Goal: Information Seeking & Learning: Check status

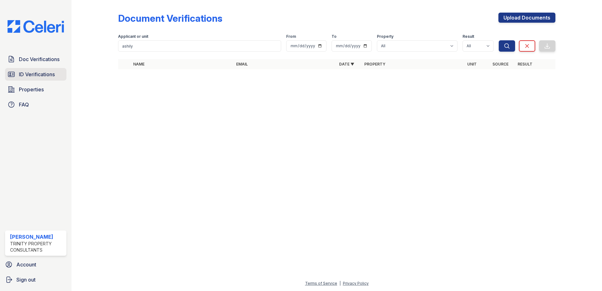
click at [37, 73] on span "ID Verifications" at bounding box center [37, 75] width 36 height 8
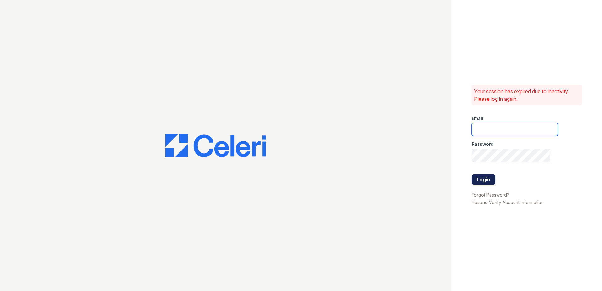
type input "kpartee@trinity-pm.com"
click at [481, 176] on button "Login" at bounding box center [484, 179] width 24 height 10
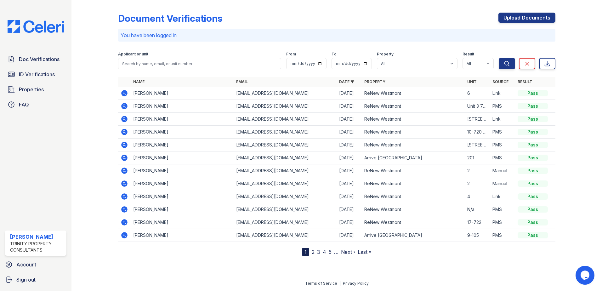
click at [124, 93] on icon at bounding box center [124, 93] width 2 height 2
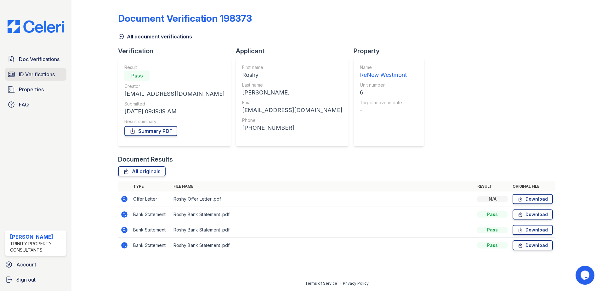
click at [36, 71] on span "ID Verifications" at bounding box center [37, 75] width 36 height 8
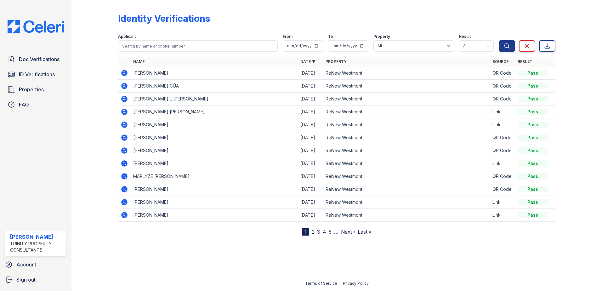
click at [124, 124] on icon at bounding box center [124, 124] width 2 height 2
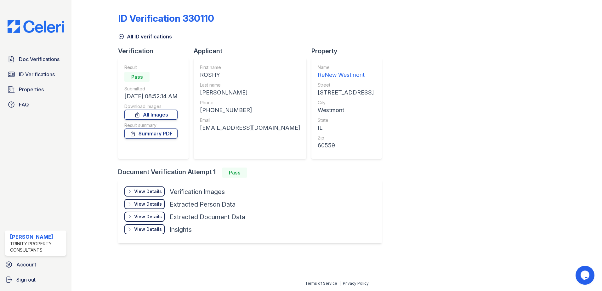
click at [147, 191] on div "View Details" at bounding box center [148, 191] width 28 height 6
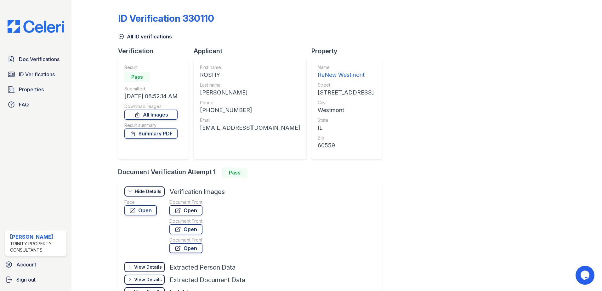
click at [187, 210] on link "Open" at bounding box center [185, 210] width 33 height 10
click at [158, 134] on link "Summary PDF" at bounding box center [150, 133] width 53 height 10
click at [145, 39] on link "All ID verifications" at bounding box center [145, 37] width 54 height 8
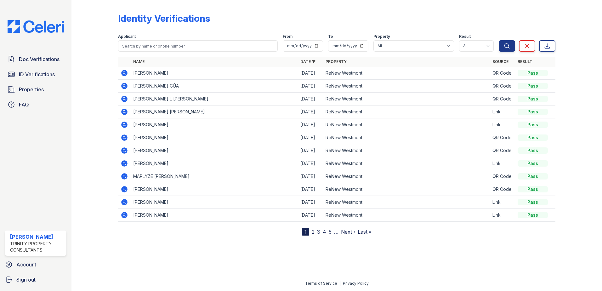
click at [124, 111] on icon at bounding box center [124, 111] width 2 height 2
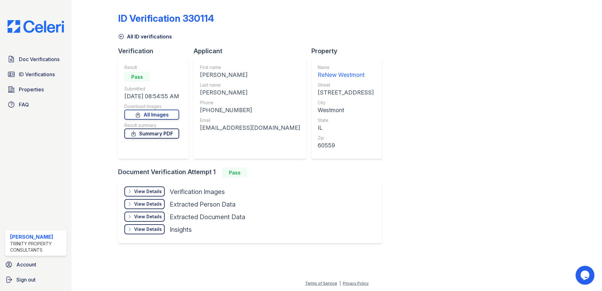
click at [144, 133] on link "Summary PDF" at bounding box center [151, 133] width 55 height 10
click at [146, 196] on div "View Details Details Hide Details Details Verification Images" at bounding box center [184, 192] width 121 height 13
drag, startPoint x: 147, startPoint y: 192, endPoint x: 152, endPoint y: 192, distance: 5.0
click at [148, 192] on div "View Details" at bounding box center [148, 191] width 28 height 6
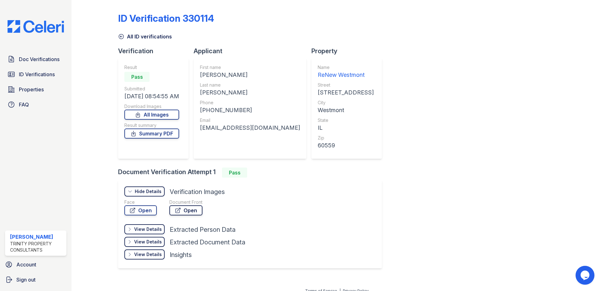
click at [185, 212] on link "Open" at bounding box center [185, 210] width 33 height 10
click at [187, 213] on link "Open" at bounding box center [185, 210] width 33 height 10
click at [130, 37] on link "All ID verifications" at bounding box center [145, 37] width 54 height 8
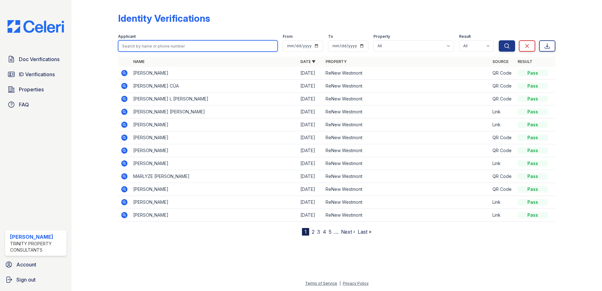
click at [166, 46] on input "search" at bounding box center [198, 45] width 160 height 11
type input "akhila"
click at [499, 40] on button "Search" at bounding box center [507, 45] width 16 height 11
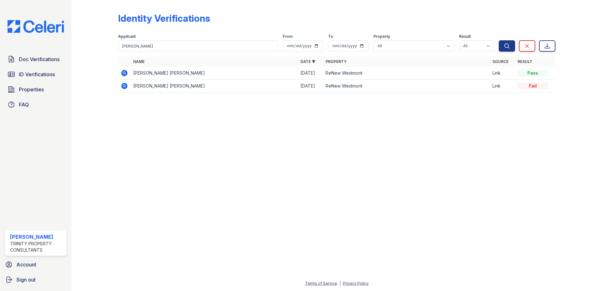
click at [124, 72] on icon at bounding box center [125, 73] width 8 height 8
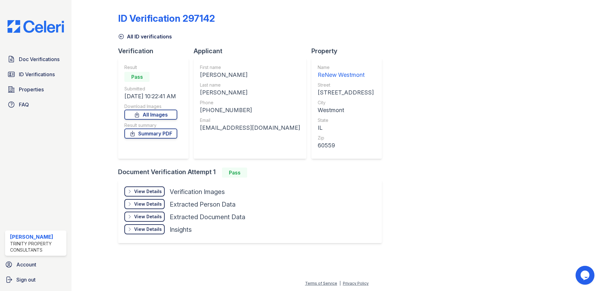
click at [150, 192] on div "View Details" at bounding box center [148, 191] width 28 height 6
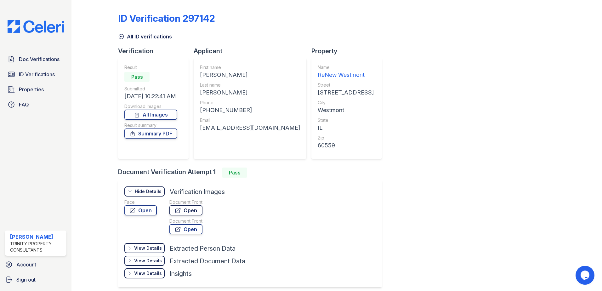
click at [191, 210] on link "Open" at bounding box center [185, 210] width 33 height 10
click at [44, 64] on link "Doc Verifications" at bounding box center [35, 59] width 61 height 13
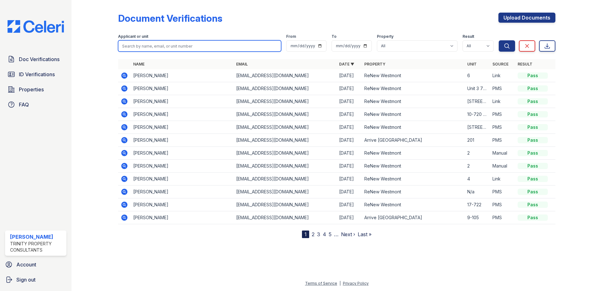
click at [142, 45] on input "search" at bounding box center [199, 45] width 163 height 11
type input "aju"
click at [499, 40] on button "Search" at bounding box center [507, 45] width 16 height 11
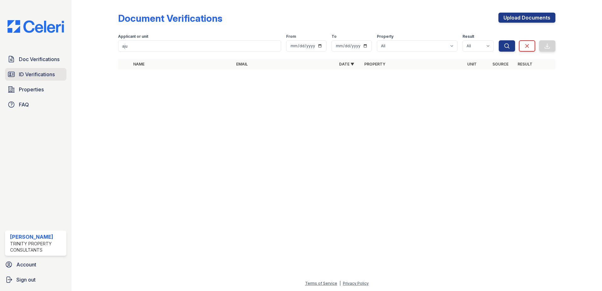
click at [42, 74] on span "ID Verifications" at bounding box center [37, 75] width 36 height 8
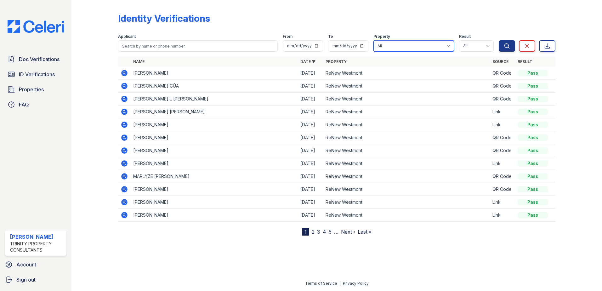
click at [450, 47] on select "All Arrive [GEOGRAPHIC_DATA] [GEOGRAPHIC_DATA] [GEOGRAPHIC_DATA]" at bounding box center [413, 45] width 81 height 11
drag, startPoint x: 450, startPoint y: 47, endPoint x: 453, endPoint y: 50, distance: 3.6
click at [450, 48] on select "All Arrive [GEOGRAPHIC_DATA] [GEOGRAPHIC_DATA] [GEOGRAPHIC_DATA]" at bounding box center [413, 45] width 81 height 11
